Goal: Find specific page/section: Find specific page/section

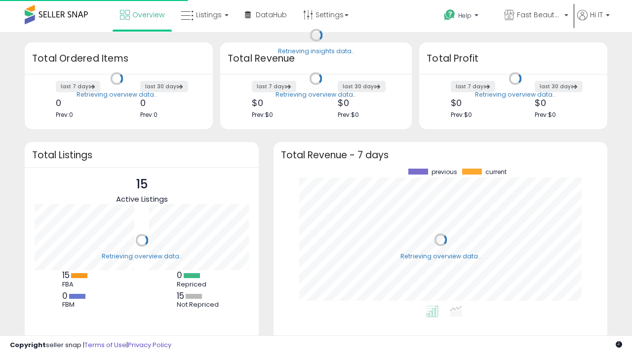
scroll to position [137, 314]
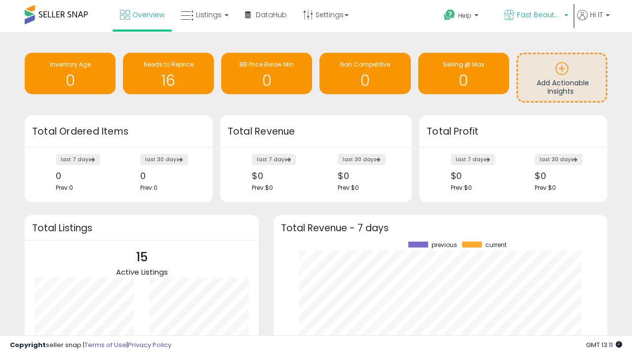
click at [535, 16] on span "Fast Beauty ([GEOGRAPHIC_DATA])" at bounding box center [539, 15] width 44 height 10
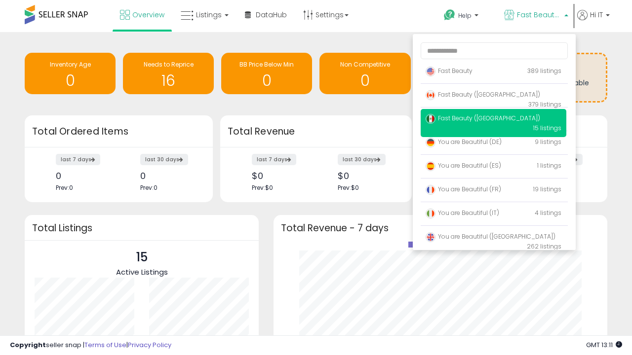
click at [493, 120] on span "Fast Beauty ([GEOGRAPHIC_DATA])" at bounding box center [482, 118] width 114 height 8
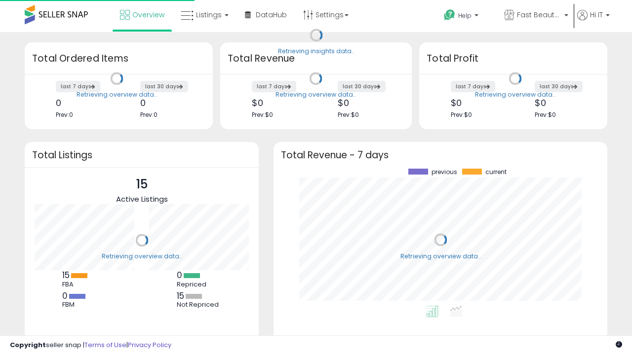
scroll to position [137, 314]
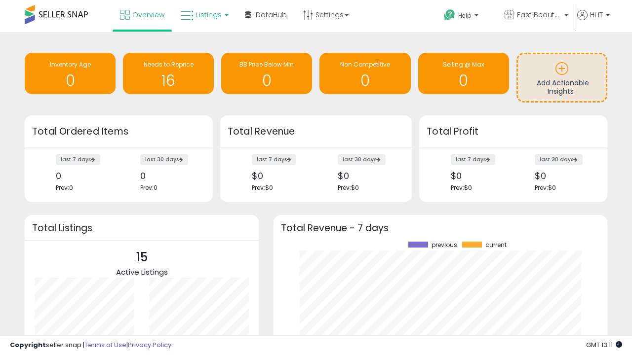
click at [203, 15] on span "Listings" at bounding box center [209, 15] width 26 height 10
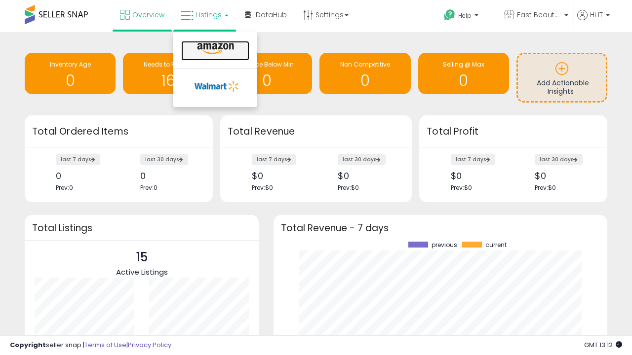
click at [214, 49] on icon at bounding box center [215, 48] width 43 height 13
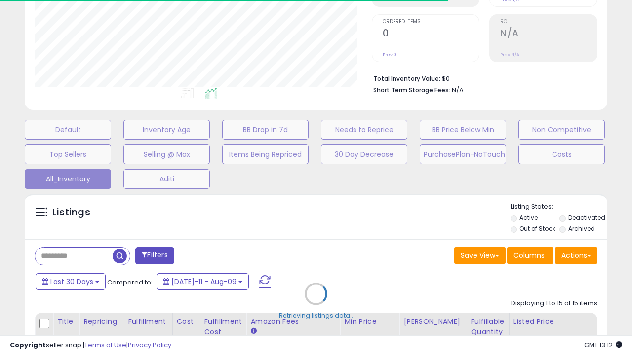
scroll to position [126, 0]
